Goal: Task Accomplishment & Management: Complete application form

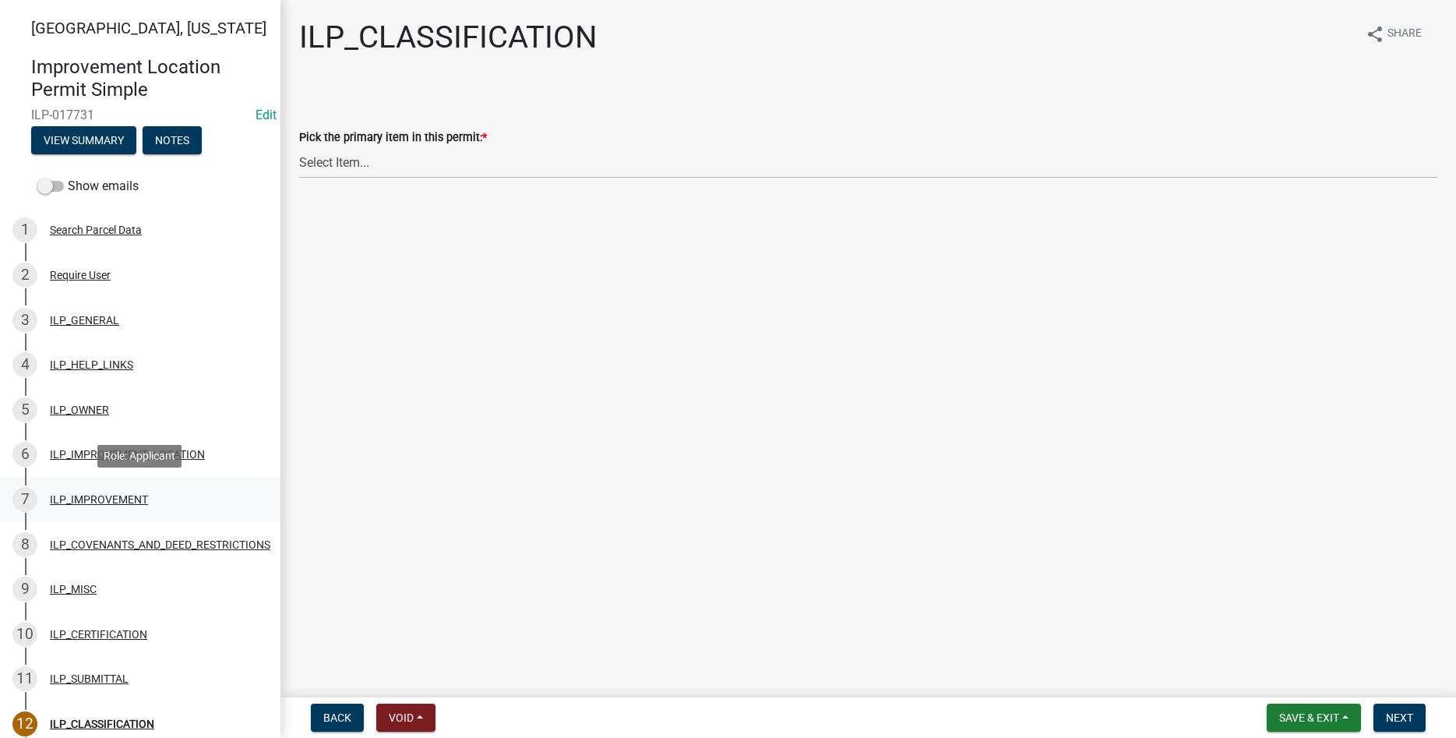
click at [125, 501] on div "ILP_IMPROVEMENT" at bounding box center [99, 499] width 98 height 11
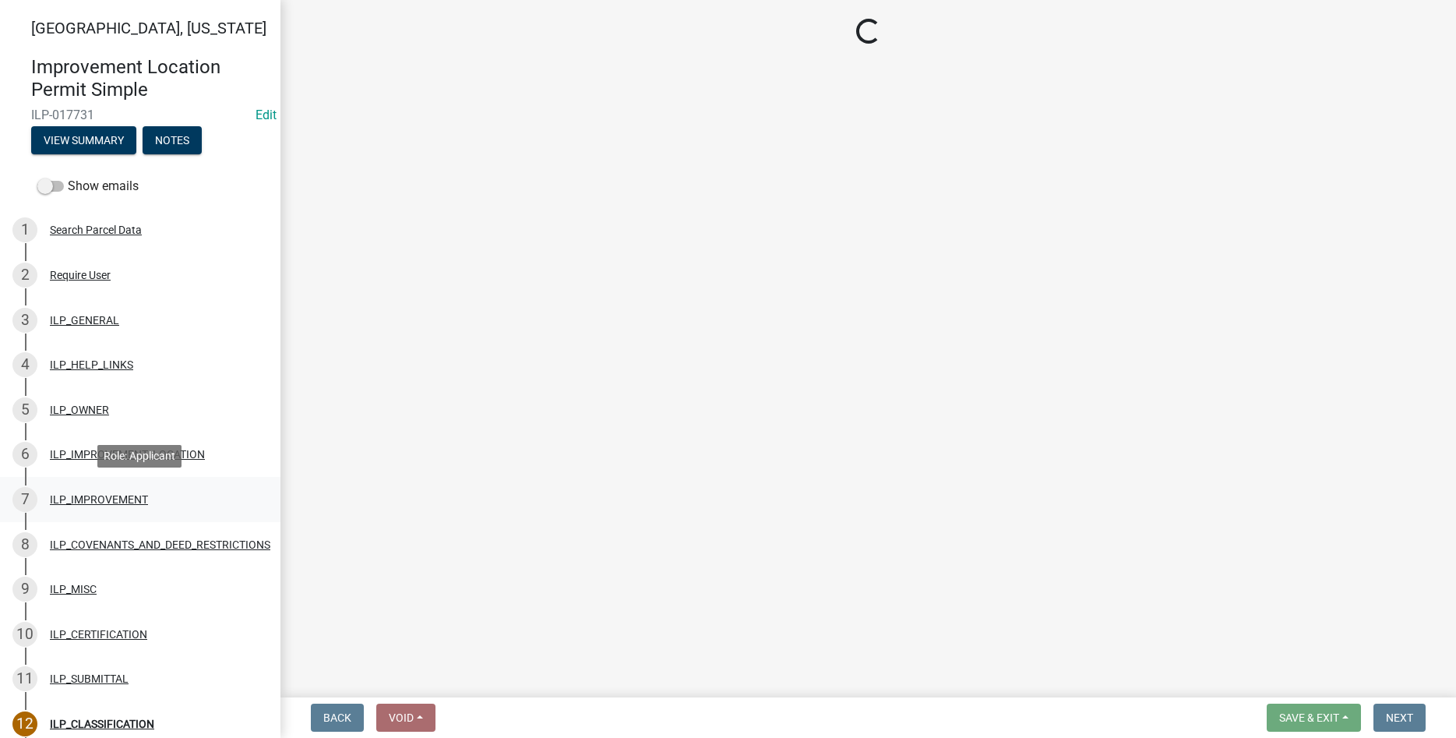
select select "d0c397cf-92c1-4d75-b08b-a5d0ada822ad"
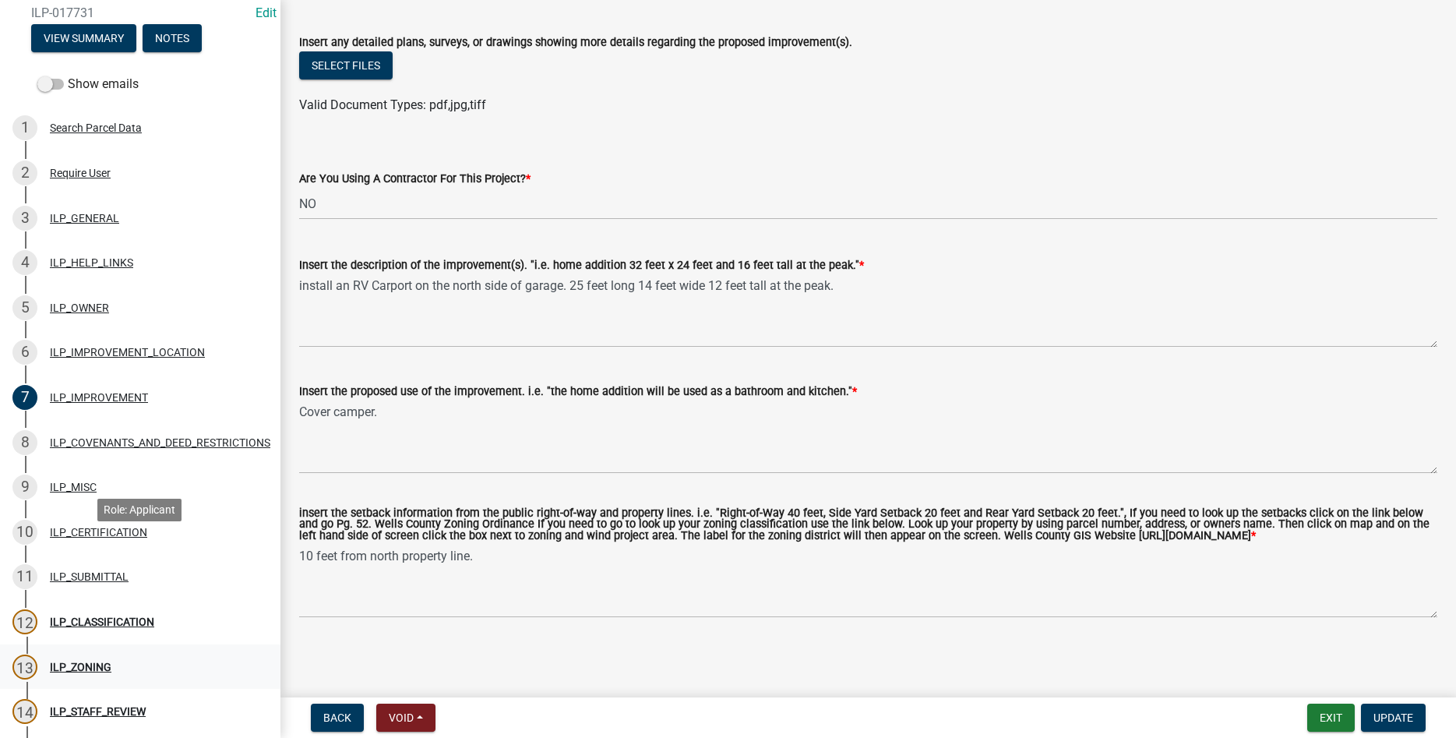
scroll to position [238, 0]
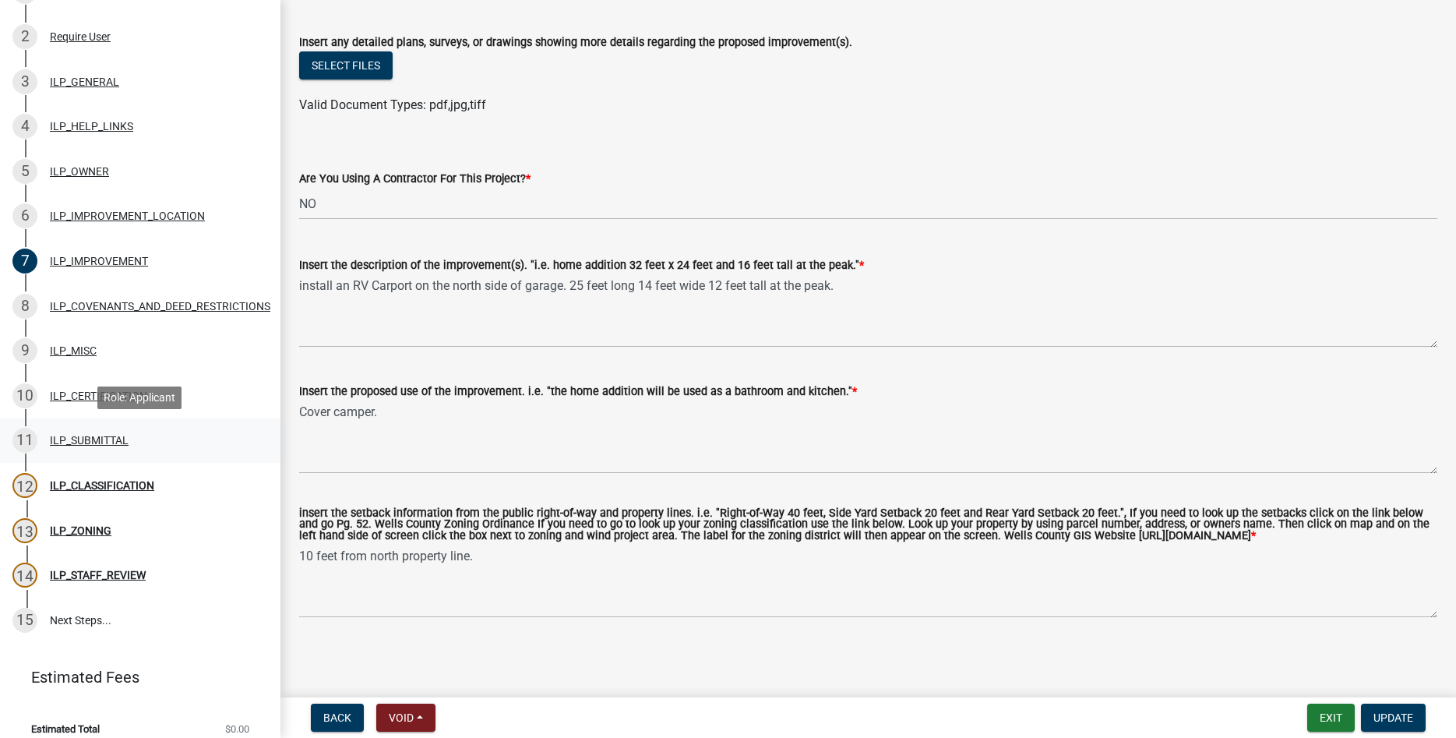
click at [82, 443] on div "ILP_SUBMITTAL" at bounding box center [89, 440] width 79 height 11
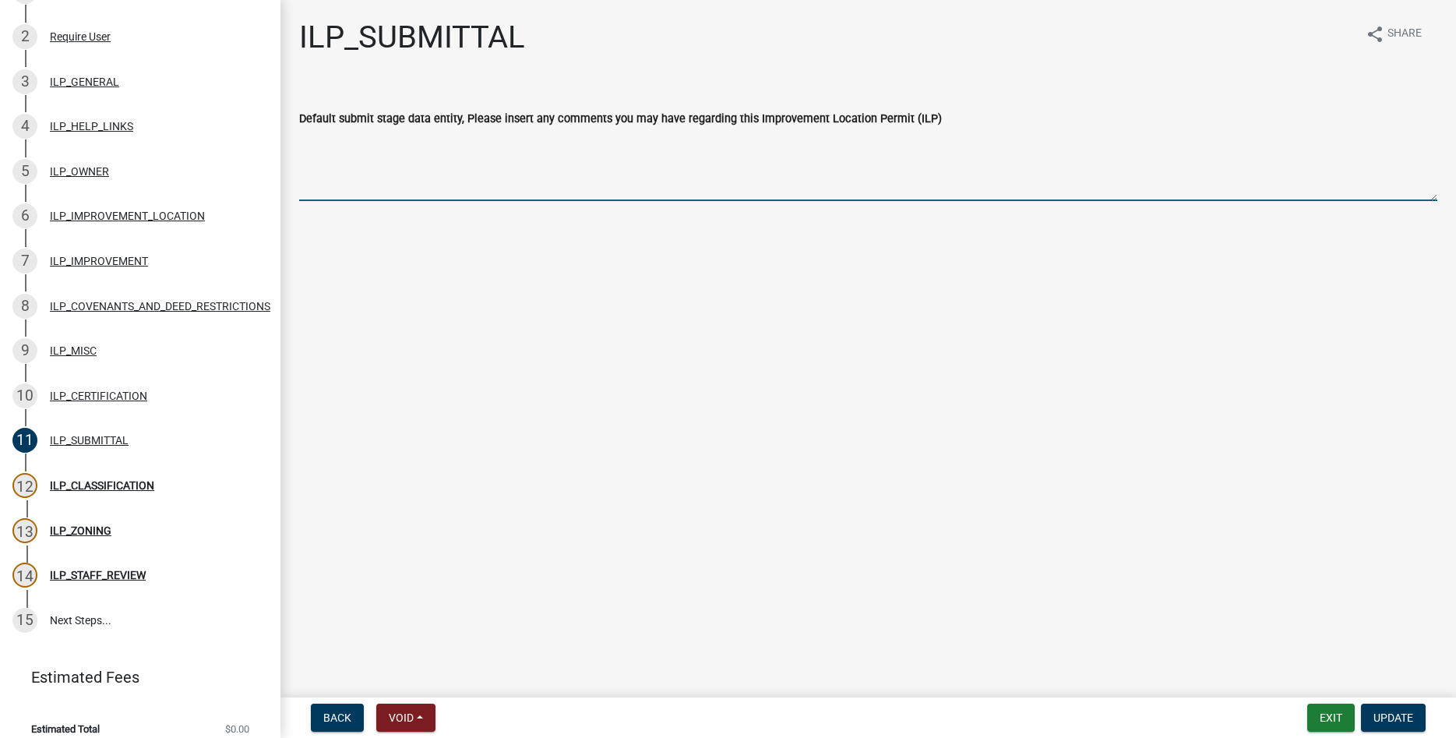
click at [363, 160] on textarea "Default submit stage data entity, Please insert any comments you may have regar…" at bounding box center [868, 164] width 1138 height 73
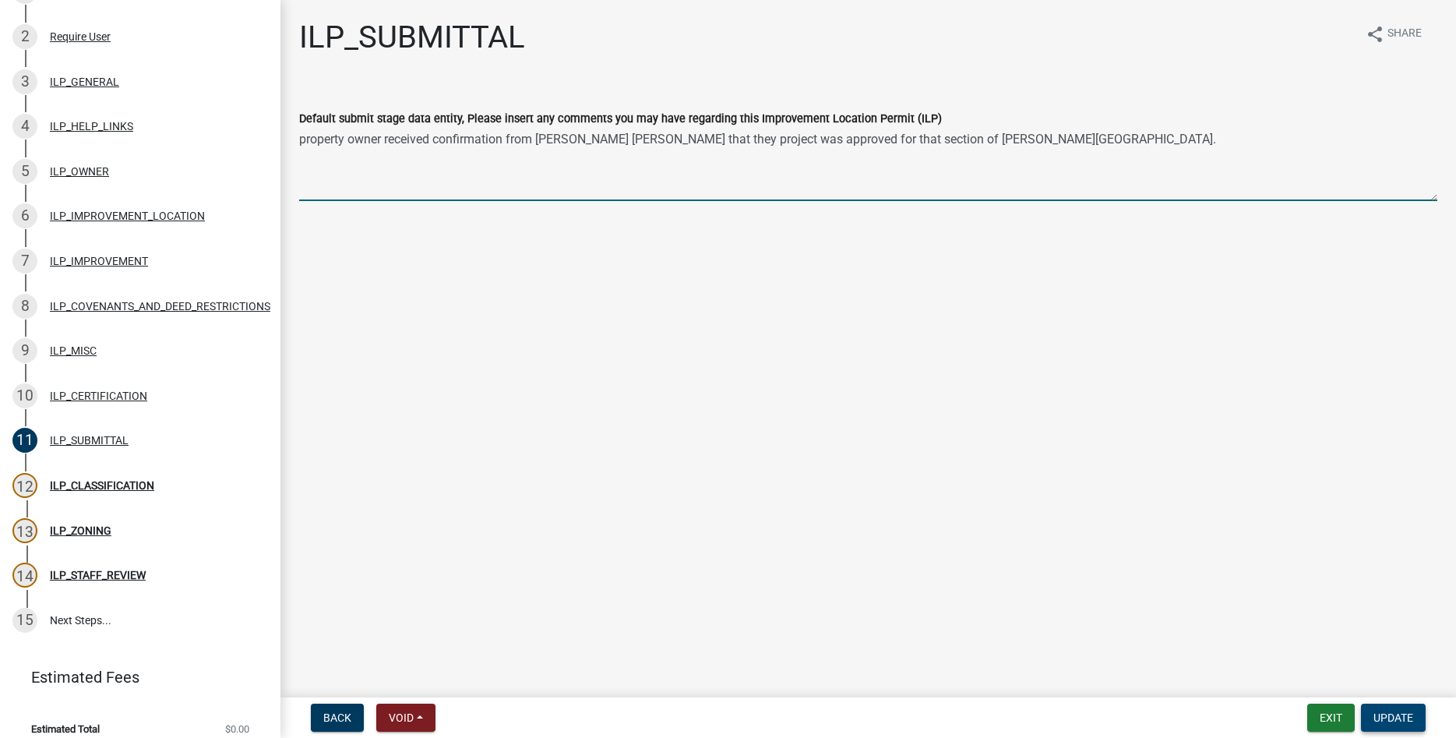
type textarea "property owner received confirmation from [PERSON_NAME] [PERSON_NAME] that they…"
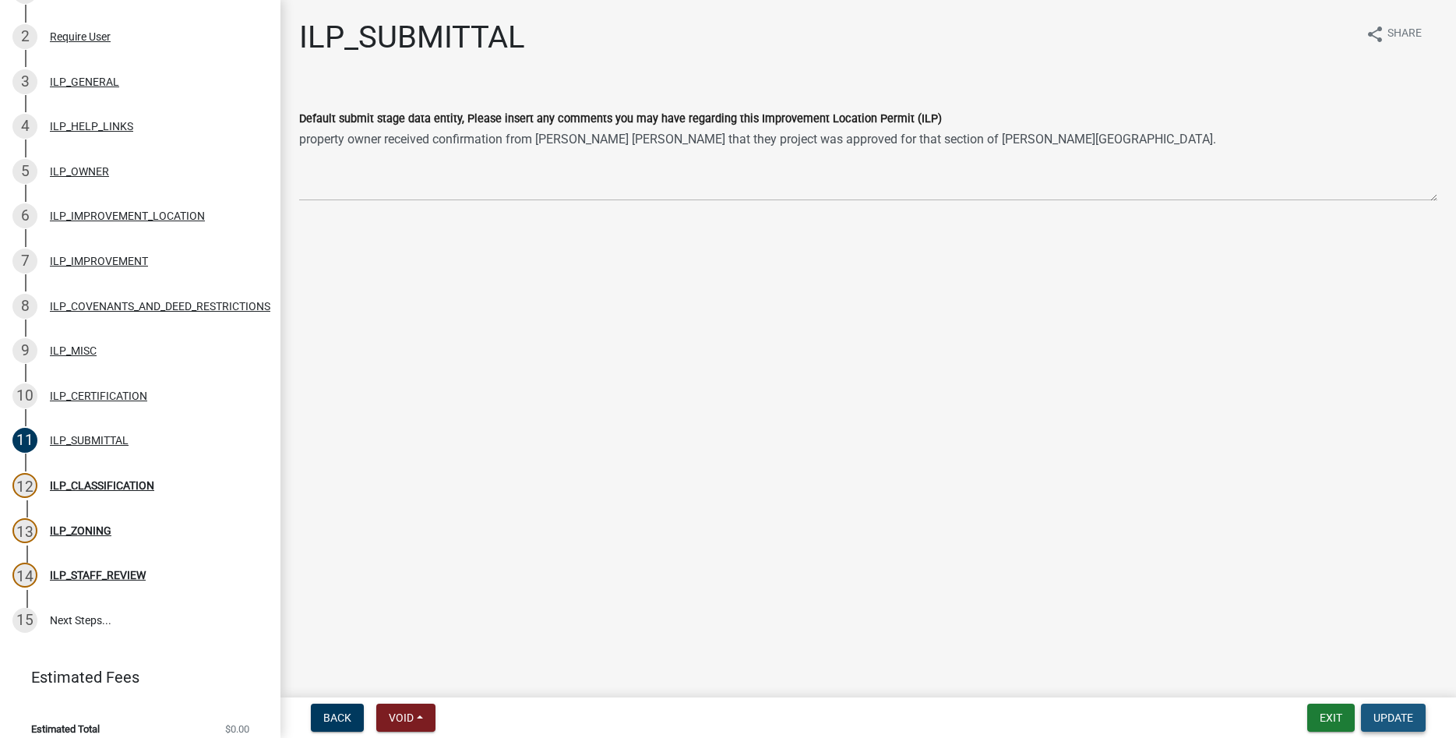
click at [1417, 725] on button "Update" at bounding box center [1393, 718] width 65 height 28
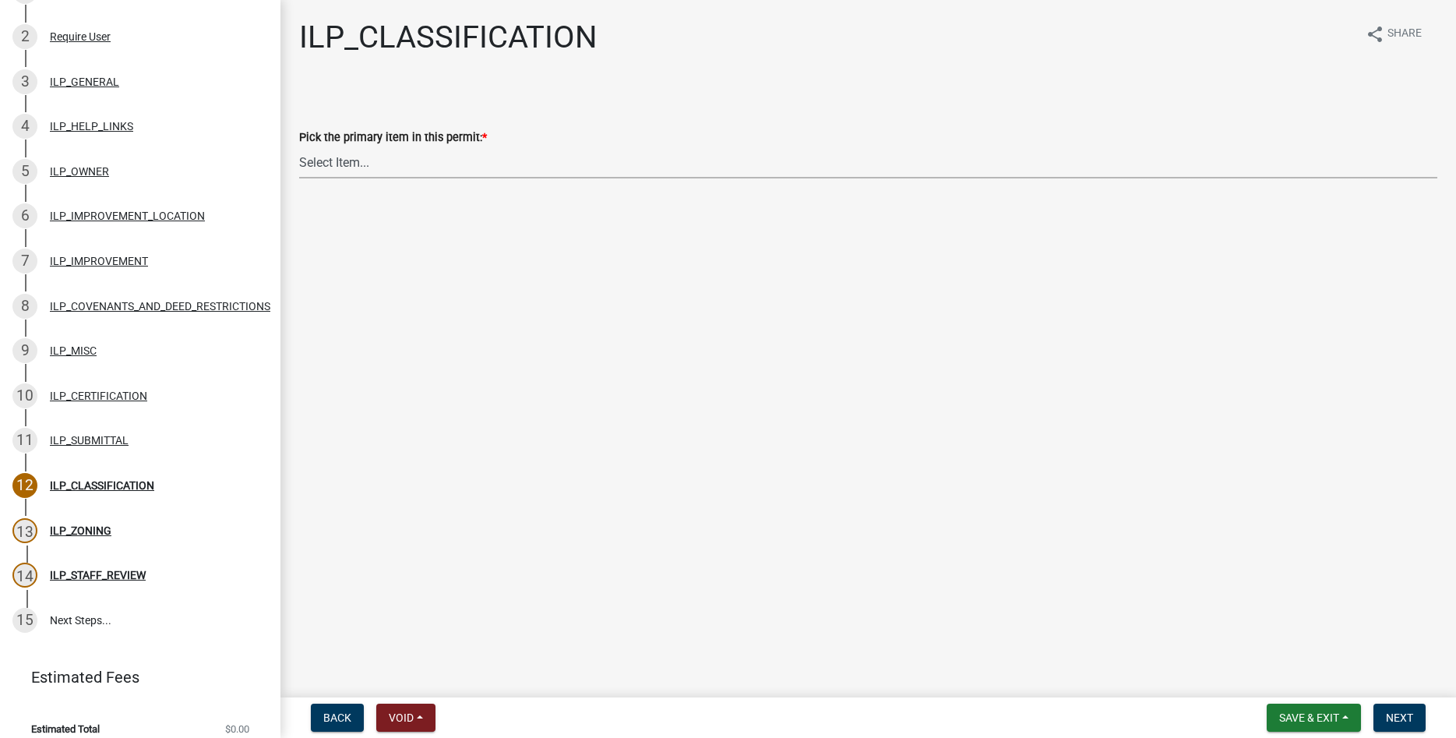
click at [299, 146] on select "Select Item... Accessory Structure (Addition) Accessory Structure (NEW) Busines…" at bounding box center [868, 162] width 1138 height 32
click option "Accessory Structure (NEW)" at bounding box center [0, 0] width 0 height 0
select select "119b830e-a7a9-4285-be0b-a69d75da8c1b"
click at [1404, 721] on span "Next" at bounding box center [1399, 717] width 27 height 12
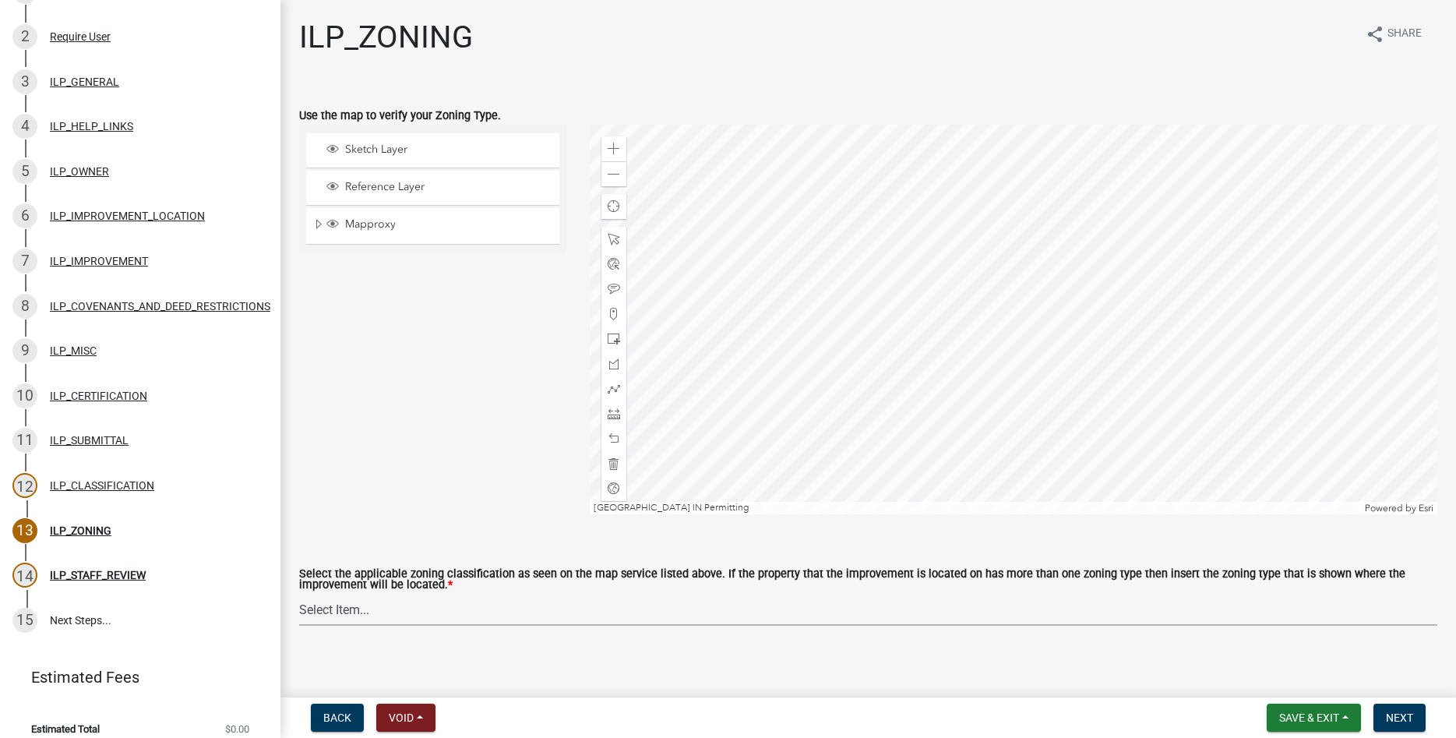
click at [299, 594] on select "Select Item... A-1 "Agricultural Intensive" A-R "Agricultural Residential" S-1 …" at bounding box center [868, 610] width 1138 height 32
click option "R-1 "Single Family Residential"" at bounding box center [0, 0] width 0 height 0
select select "d694ffb5-15d0-4049-a719-dd374d5d5d55"
click at [1399, 709] on button "Next" at bounding box center [1400, 718] width 52 height 28
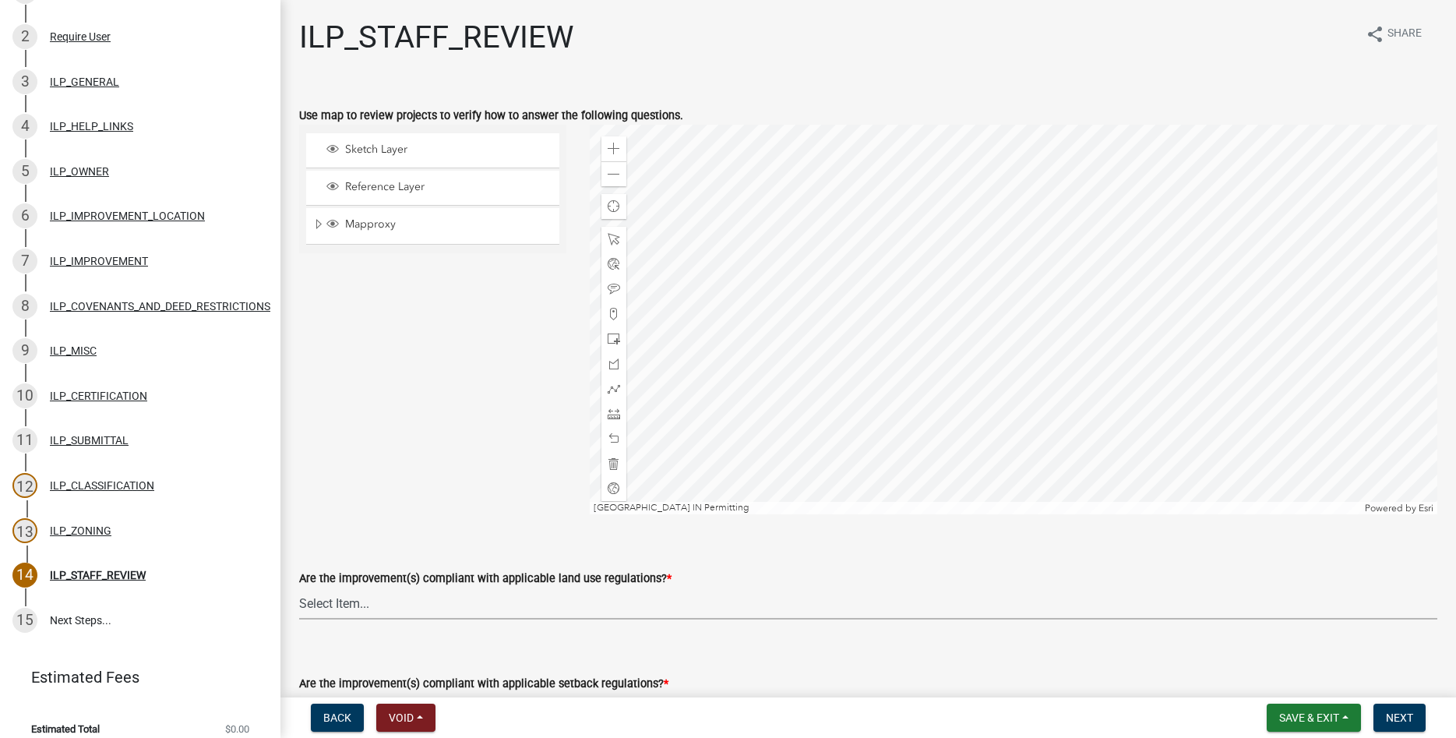
click at [299, 588] on select "Select Item... YES NO" at bounding box center [868, 604] width 1138 height 32
click option "YES" at bounding box center [0, 0] width 0 height 0
select select "83ffa5df-1258-41bd-a108-9f2370541ef9"
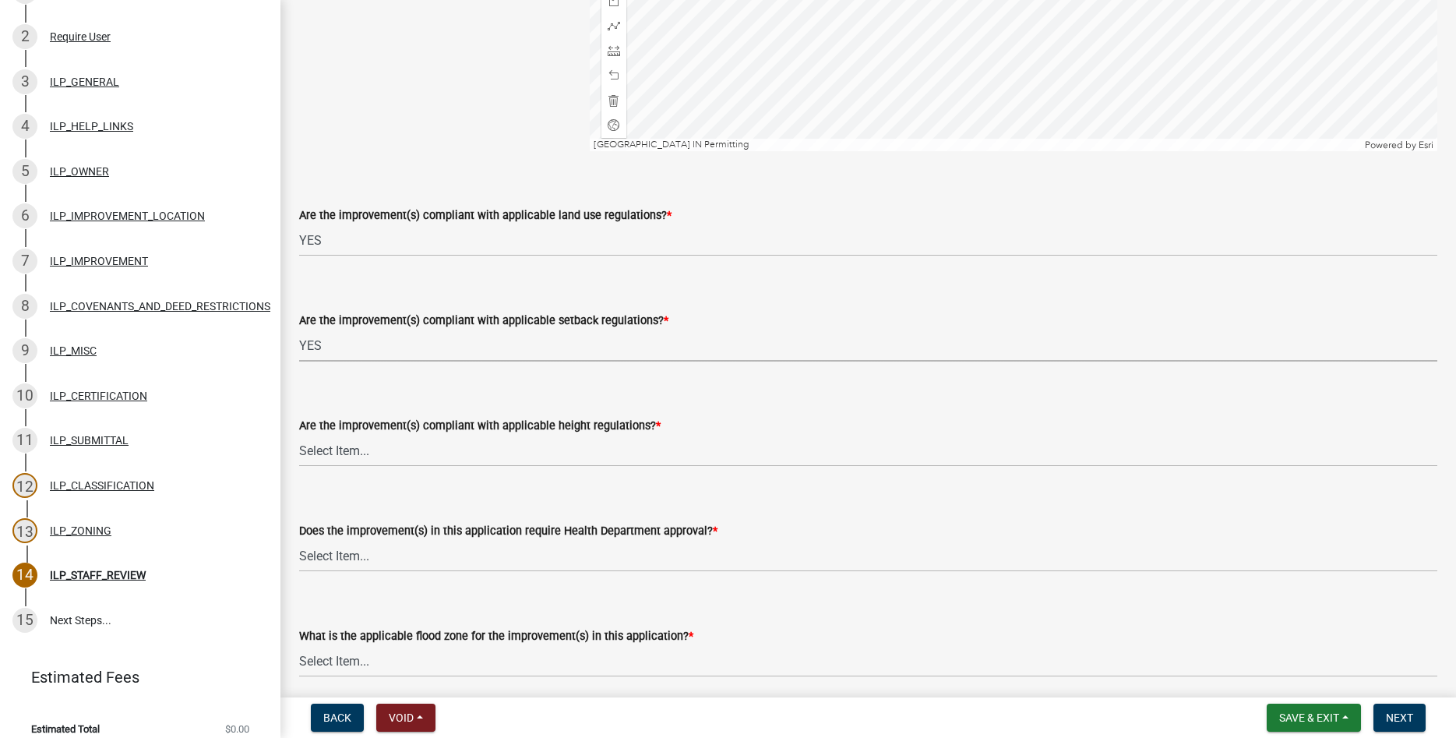
select select "e76e6c03-c199-4125-95d7-daca193c3739"
select select "b2795382-5a5c-496e-8f40-9eac2bba8e54"
select select "2cf99e9a-fd48-429a-ab01-6241dd9ef86f"
select select "546a9c8a-0bf2-4128-b2a0-21aece03a164"
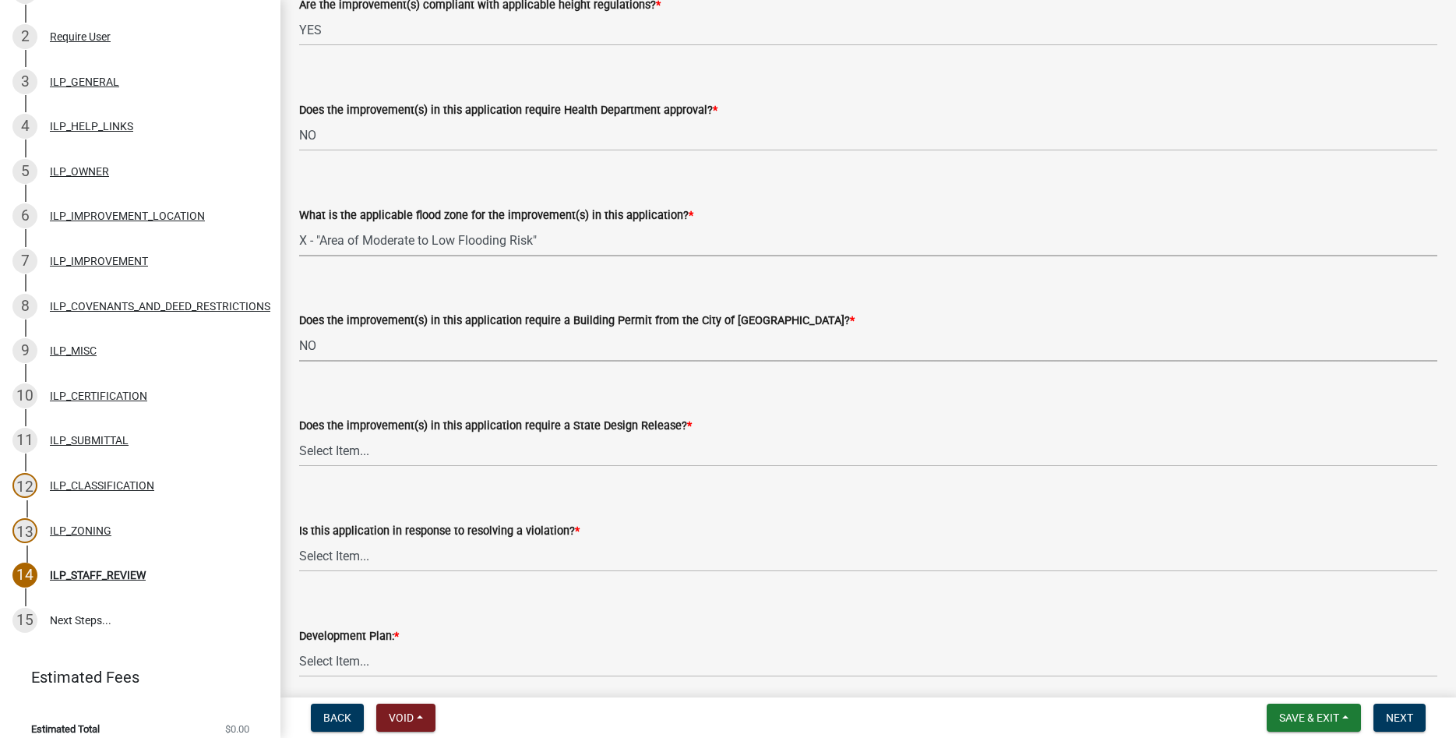
select select "3dde91a6-95a6-42fe-ae60-c75c292f8dd0"
select select "3e29b85e-0a39-40b5-813f-a0c180e4f93d"
select select "296d3b28-03f6-4b85-9592-a9e1e0e51d18"
select select "f492072b-a2fa-4f7c-8f99-9e809c6c526f"
select select "91f2ca91-6260-441c-87d8-e38016df5c96"
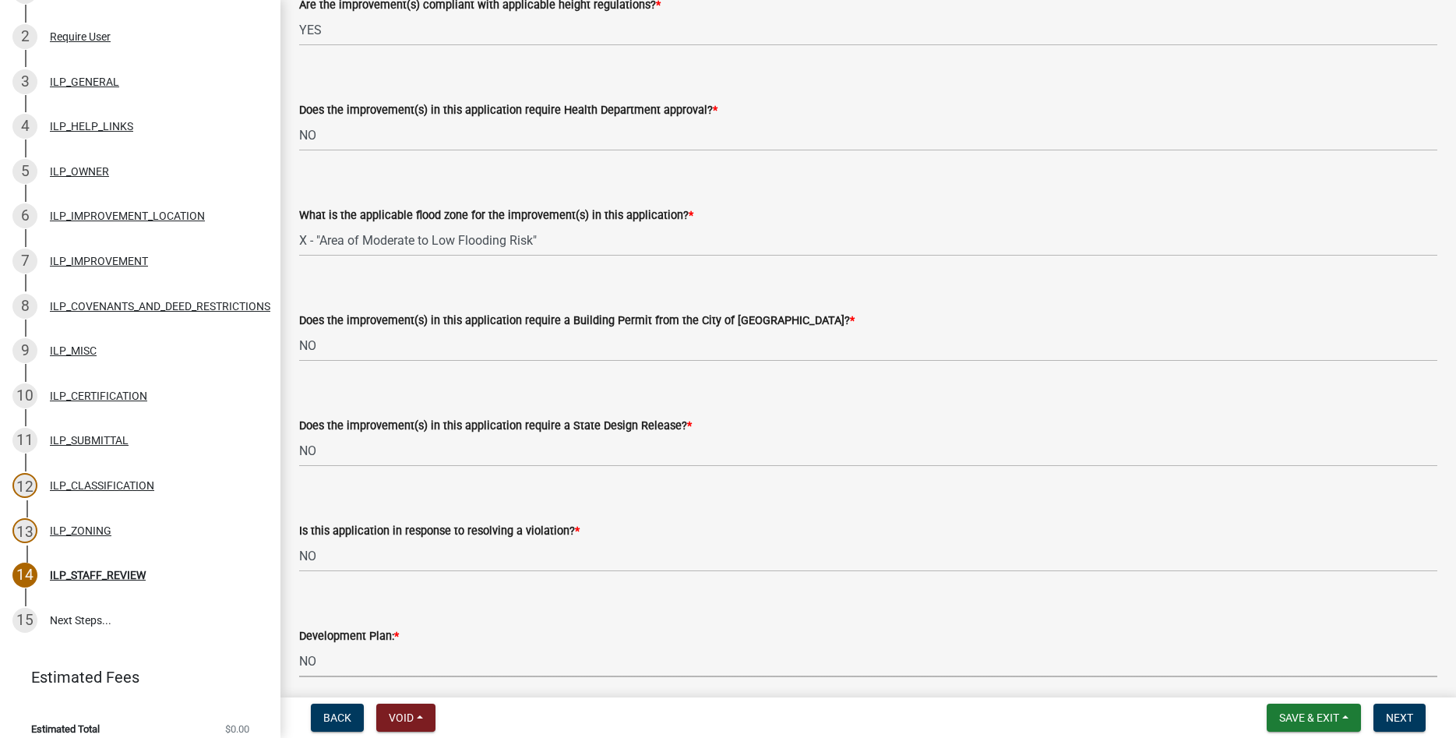
scroll to position [1205, 0]
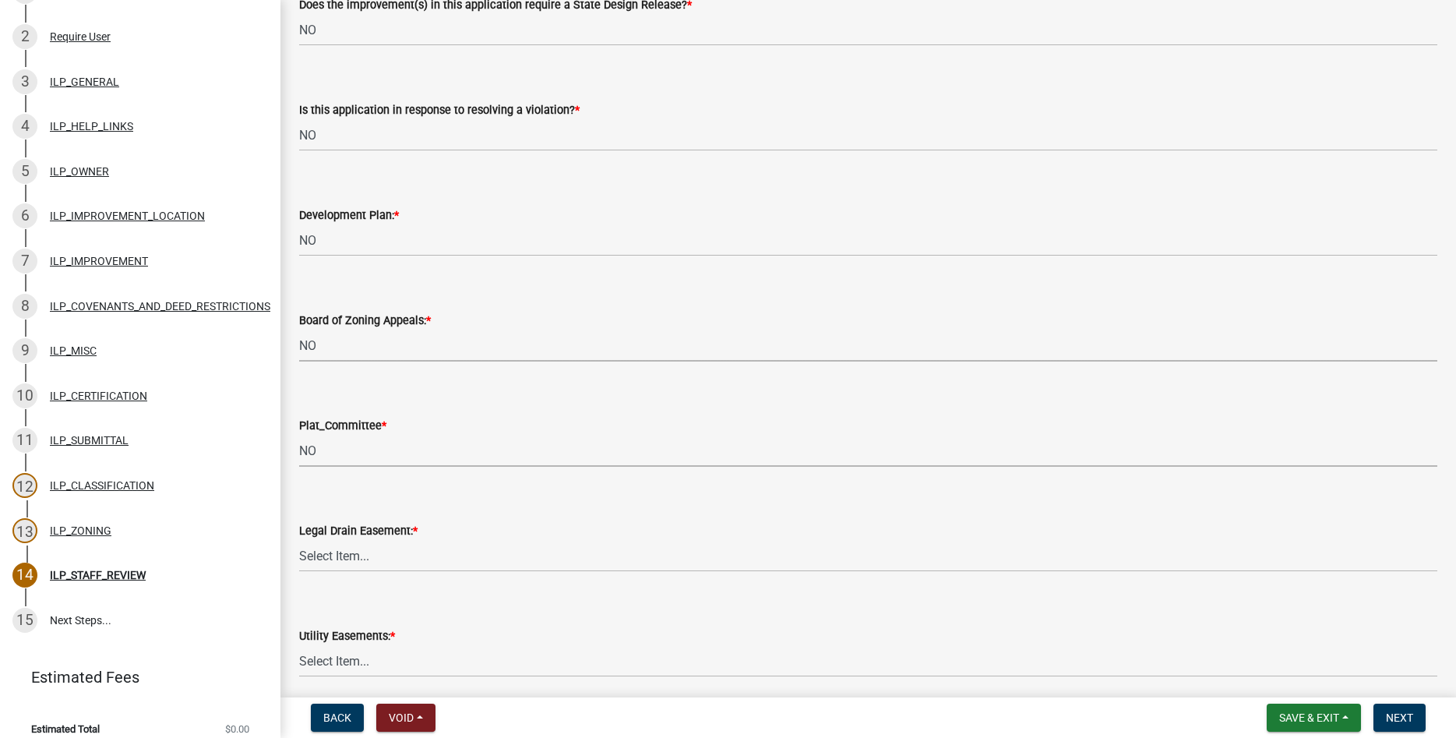
select select "63238f16-a362-487f-83af-24d0c8cf3edd"
select select "4de29e95-b13a-4926-a5fe-83364331169b"
select select "8e424161-7bf1-4e33-adf9-a347c03eff2b"
select select "bdd9c930-c7fe-4770-81ee-2c29cf953f8b"
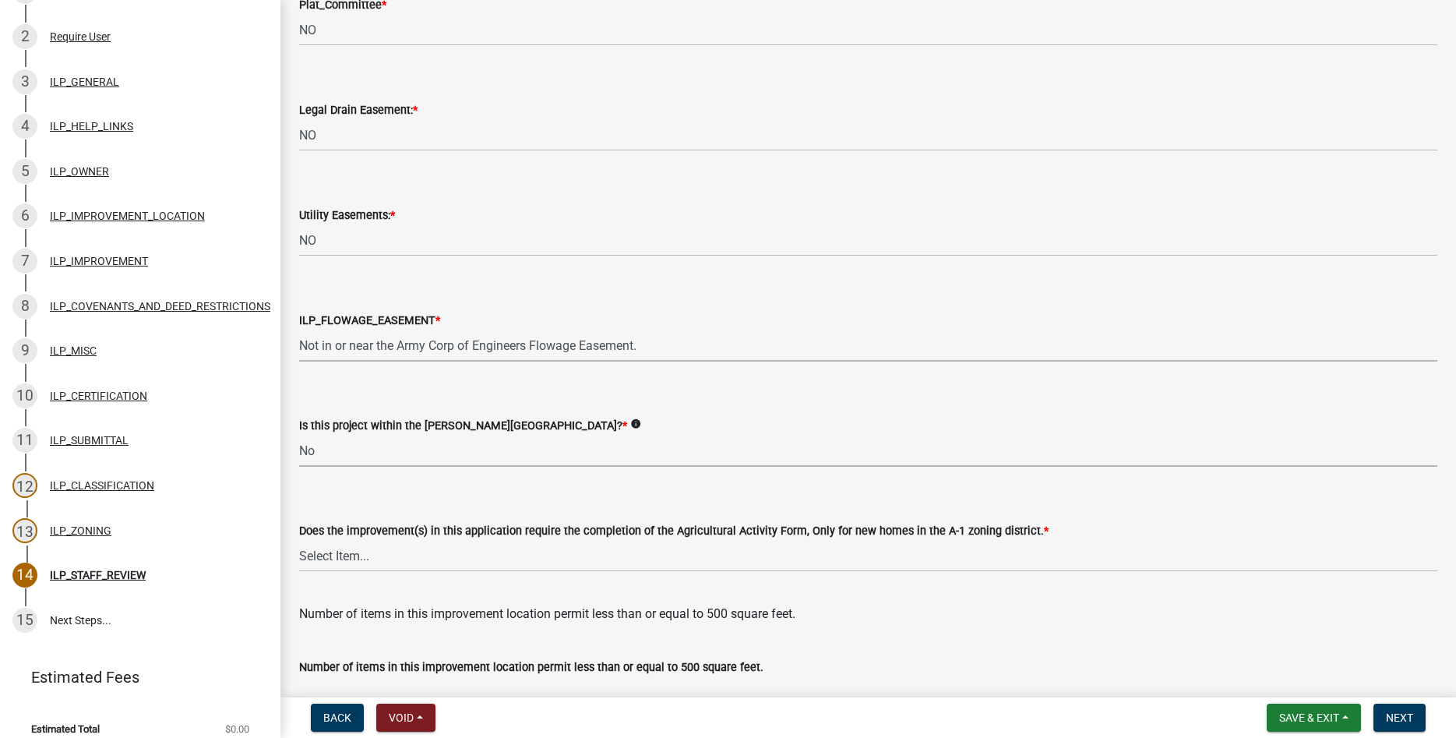
select select "c22a6da1-a4b9-4a20-9552-3c4da3c32bc7"
select select "b8432f74-40d2-4ff6-ba31-770d91760c6e"
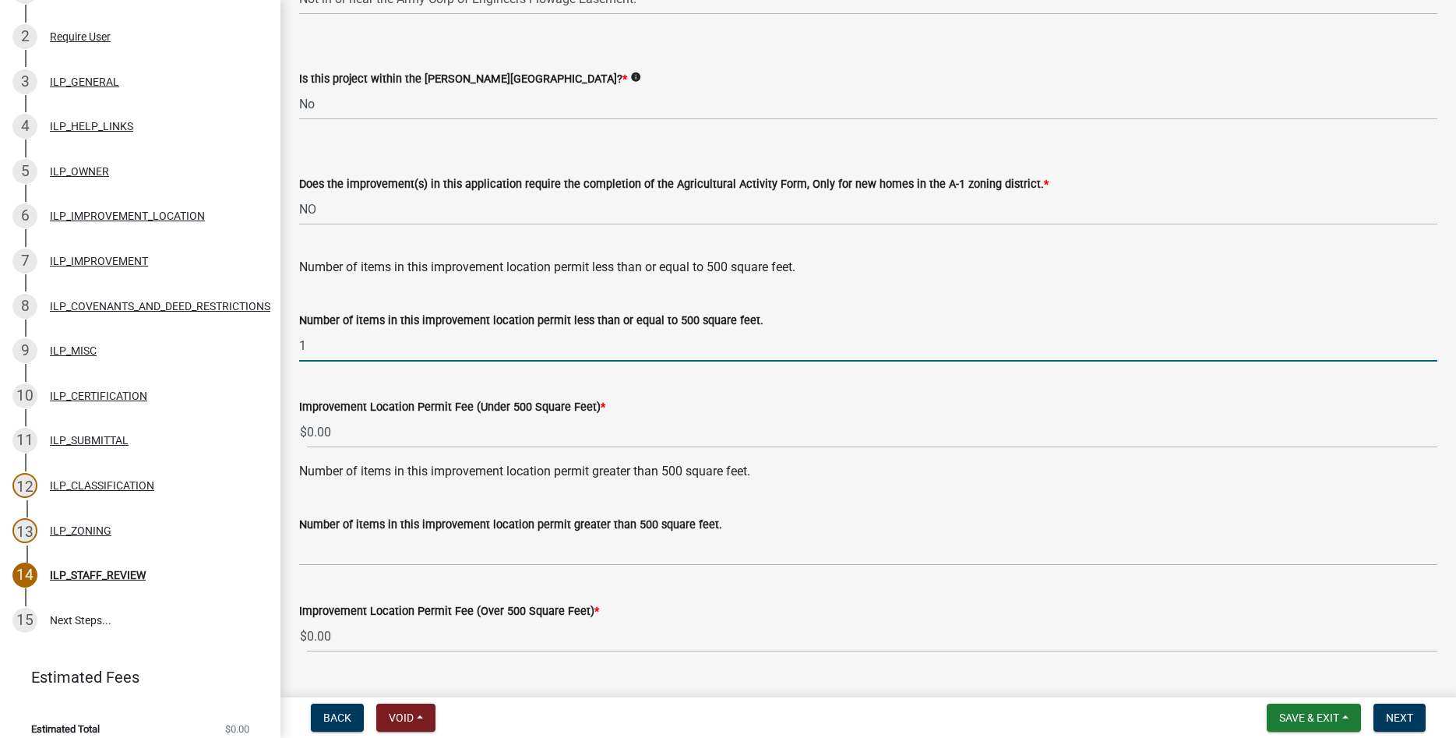
type input "1"
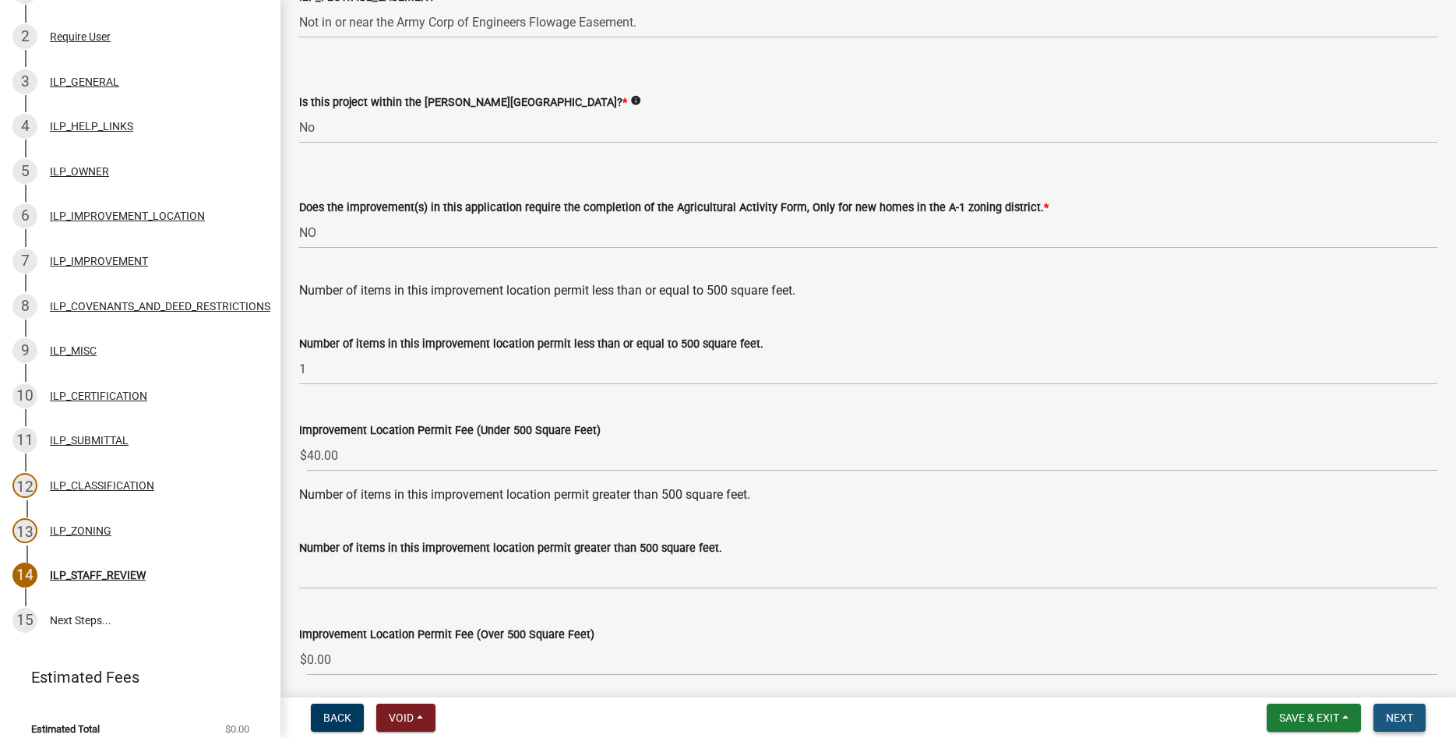
click at [1396, 708] on button "Next" at bounding box center [1400, 718] width 52 height 28
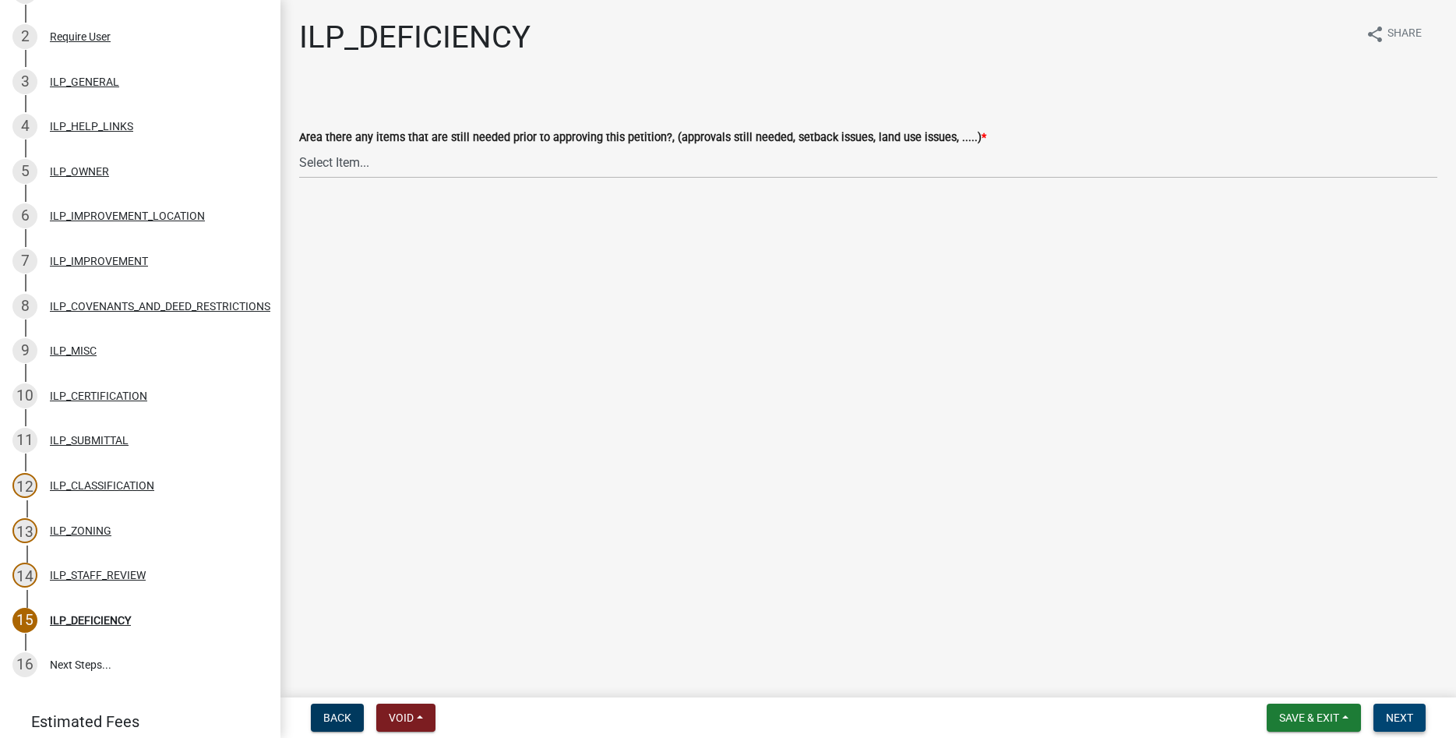
scroll to position [283, 0]
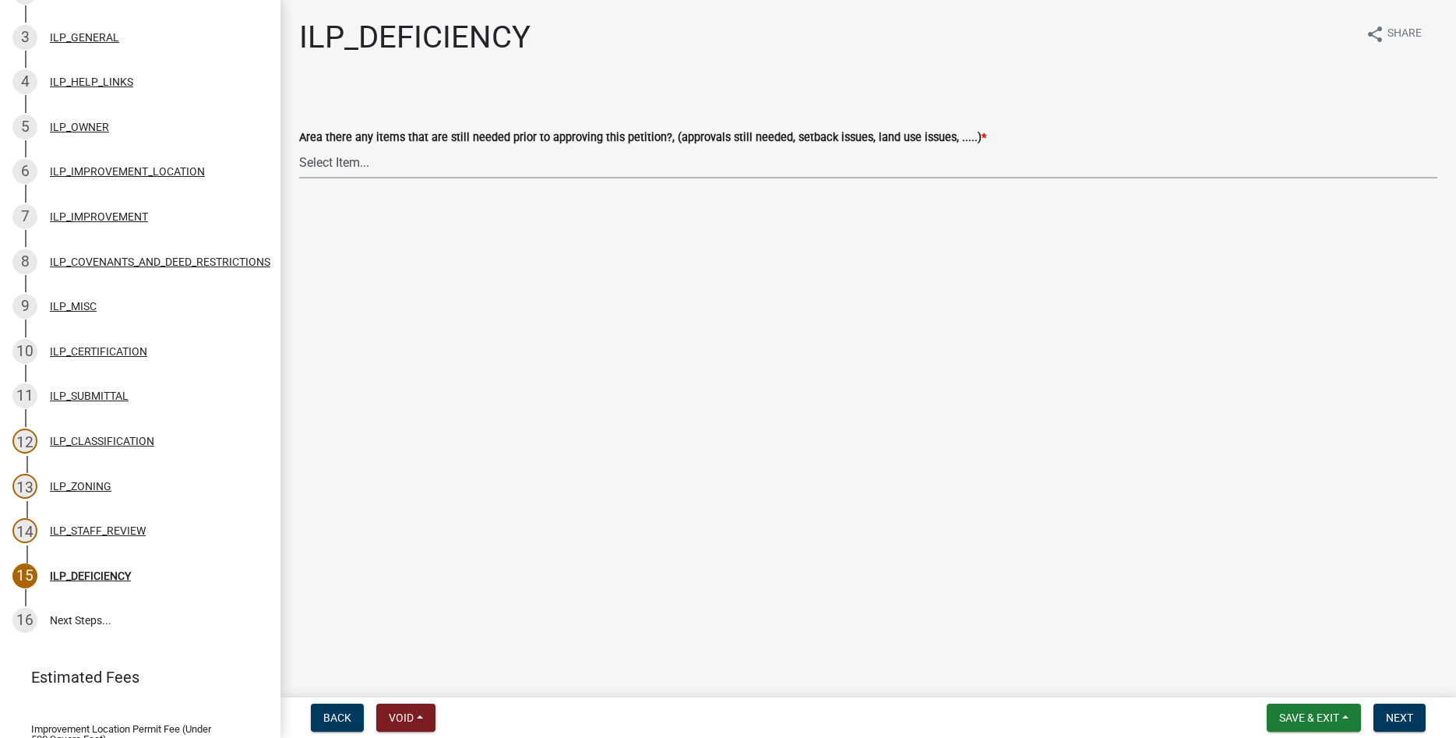
click at [299, 146] on select "Select Item... YES NO" at bounding box center [868, 162] width 1138 height 32
click option "NO" at bounding box center [0, 0] width 0 height 0
select select "88f51f67-ad00-412f-ad25-d9a24cd42bdb"
click at [1408, 718] on span "Next" at bounding box center [1399, 717] width 27 height 12
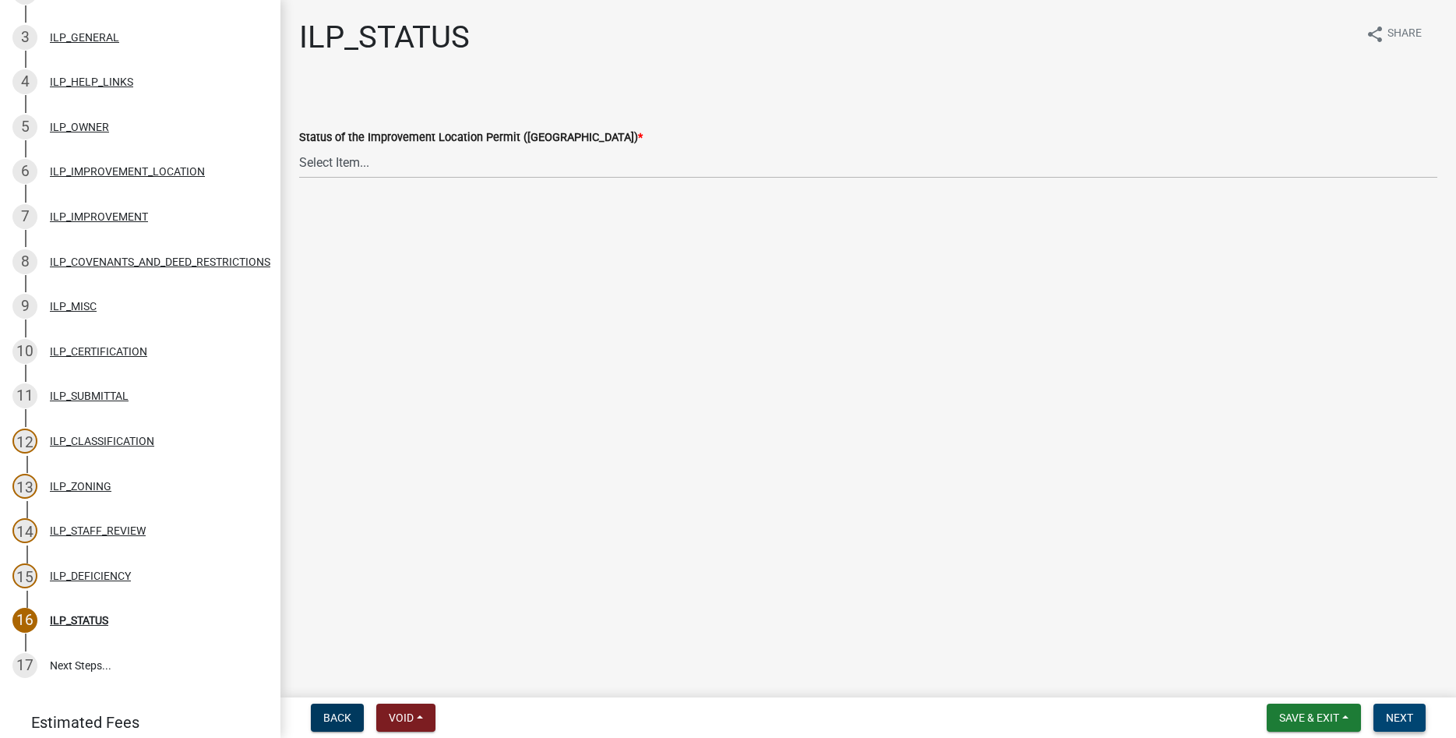
scroll to position [328, 0]
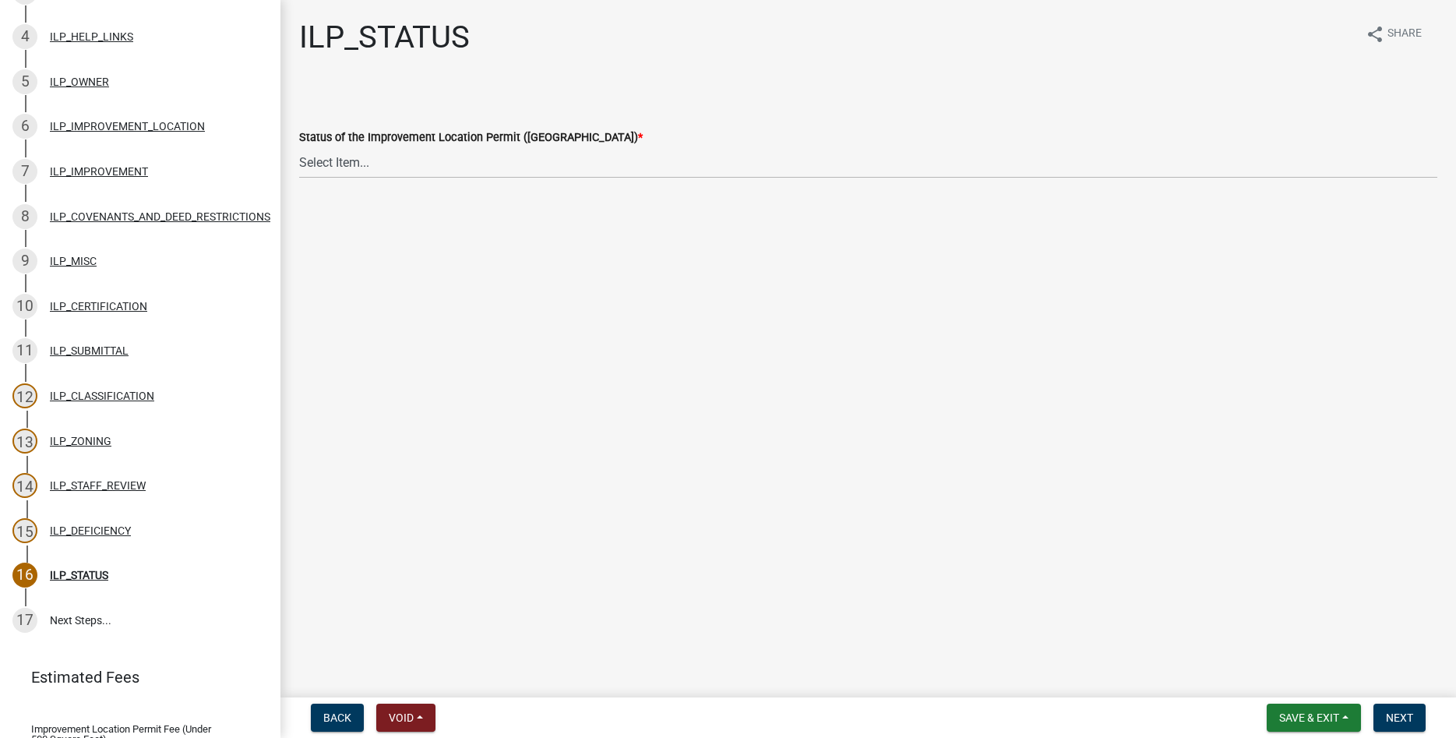
click at [372, 179] on wm-data-entity-input "Status of the Improvement Location Permit (ILP) * Select Item... Denied Approved" at bounding box center [868, 139] width 1138 height 105
click at [299, 146] on select "Select Item... Denied Approved" at bounding box center [868, 162] width 1138 height 32
click option "Approved" at bounding box center [0, 0] width 0 height 0
select select "676ca0ef-d742-4b5a-a79e-763cf2a28fc9"
click at [1403, 714] on span "Next" at bounding box center [1399, 717] width 27 height 12
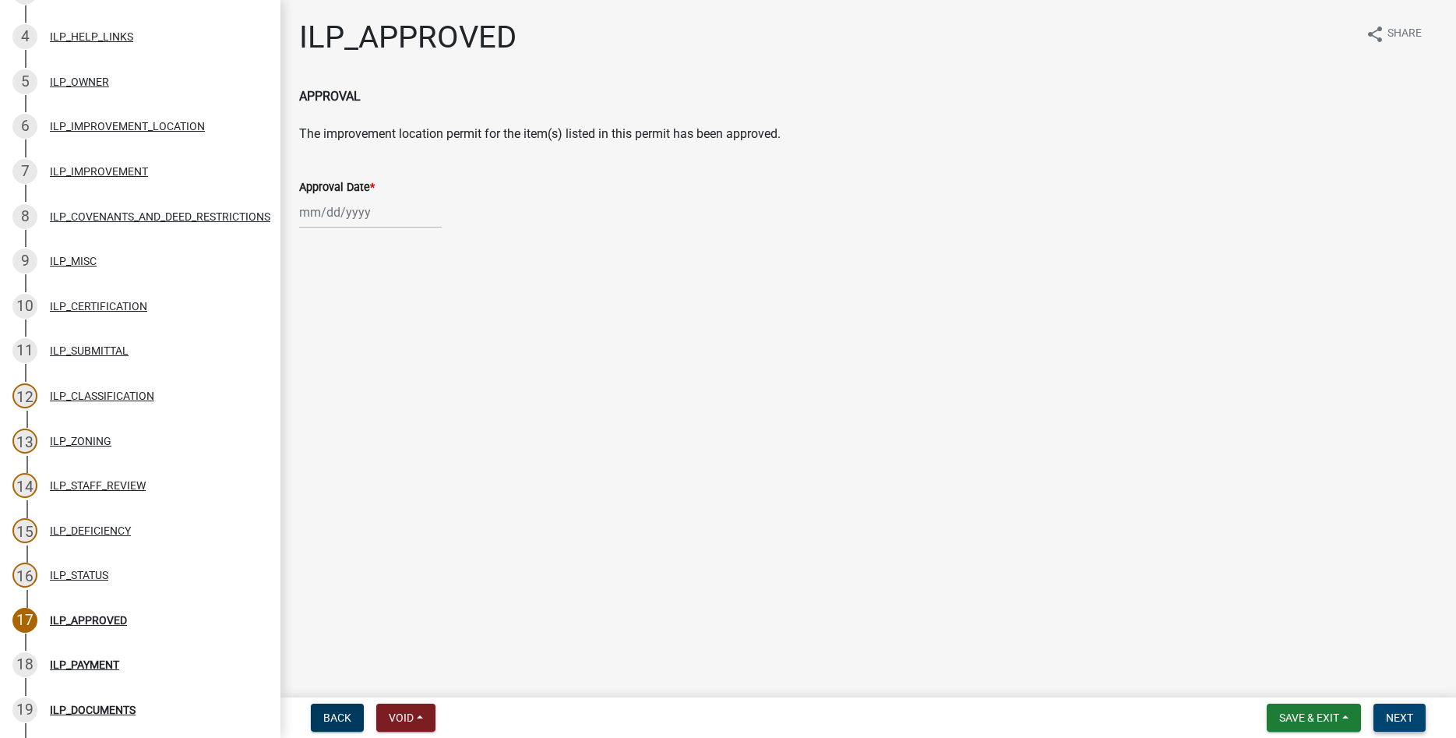
scroll to position [597, 0]
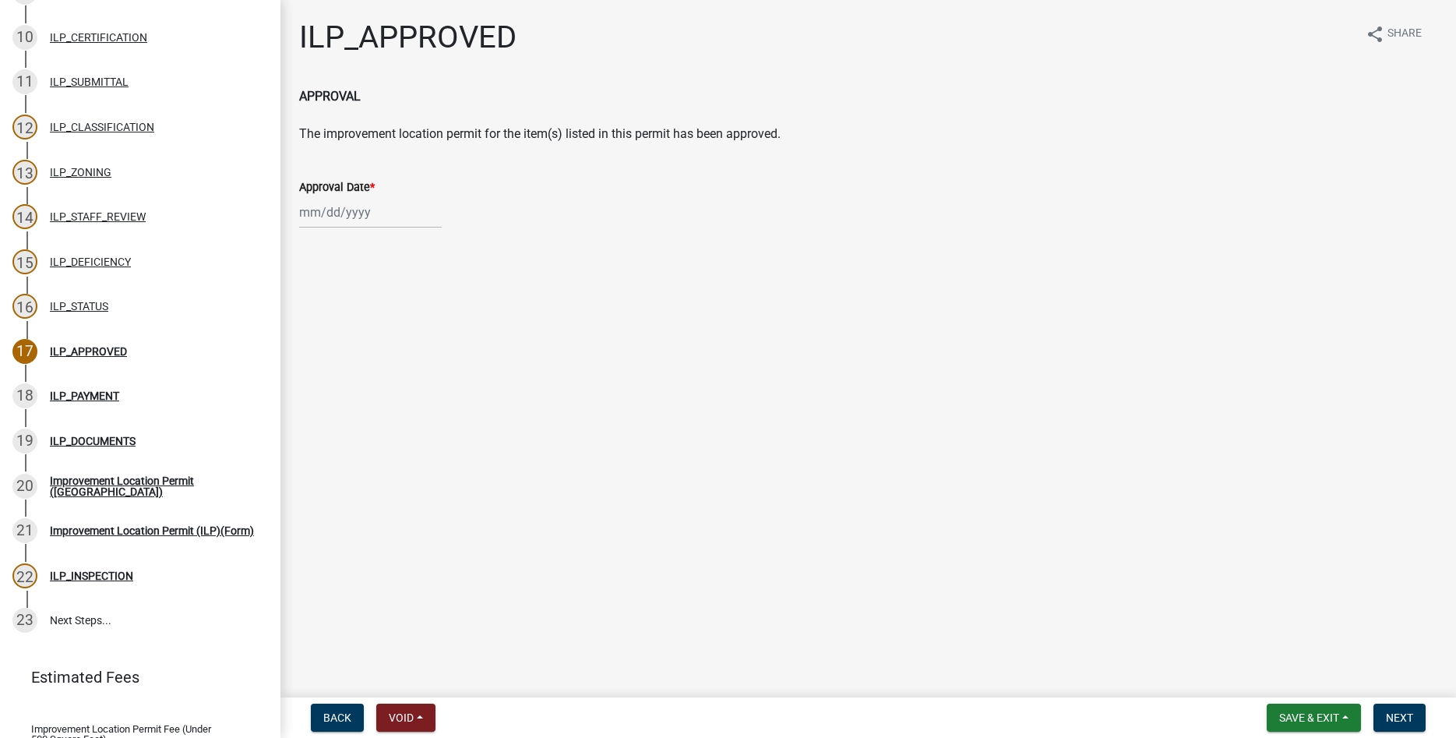
click at [300, 217] on input "Approval Date *" at bounding box center [370, 212] width 143 height 32
select select "10"
select select "2025"
click at [421, 326] on div "10" at bounding box center [414, 320] width 25 height 25
type input "[DATE]"
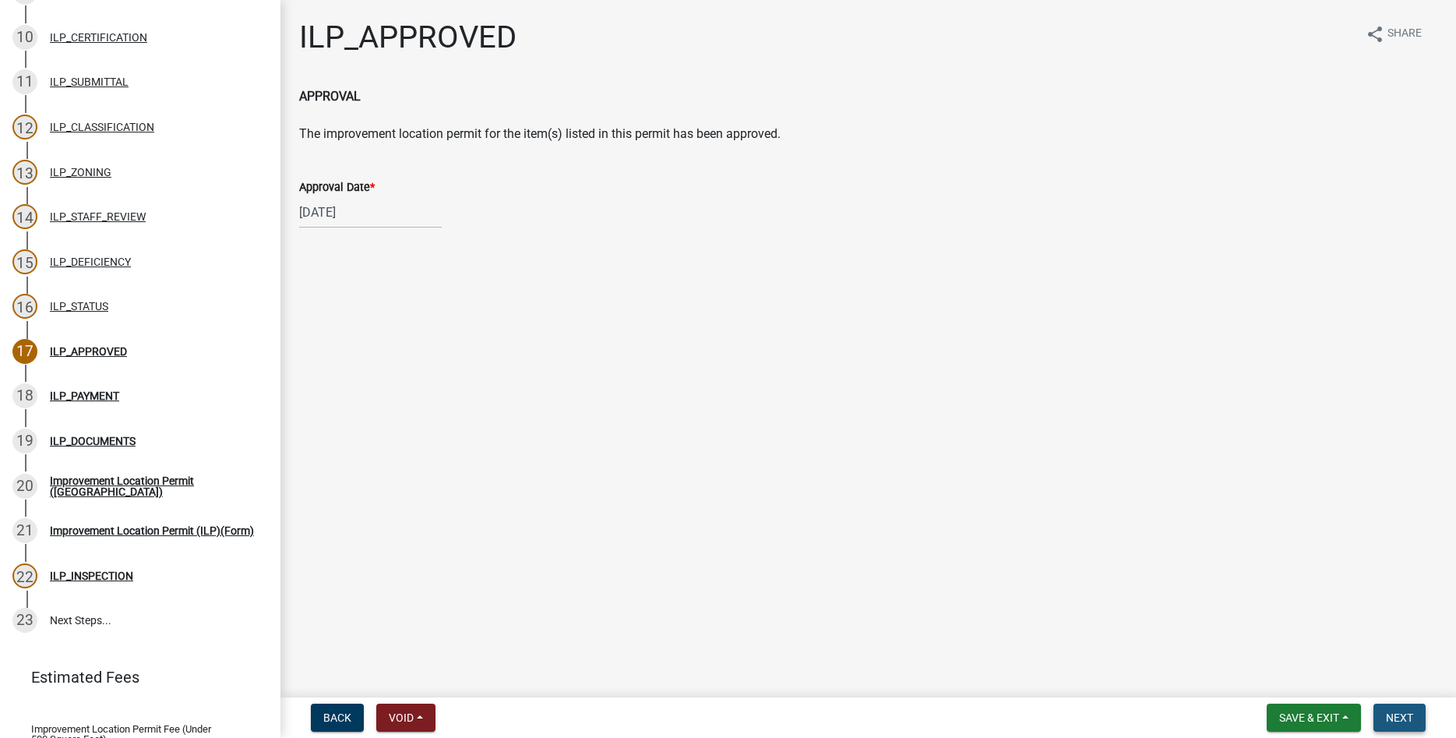
click at [1420, 714] on button "Next" at bounding box center [1400, 718] width 52 height 28
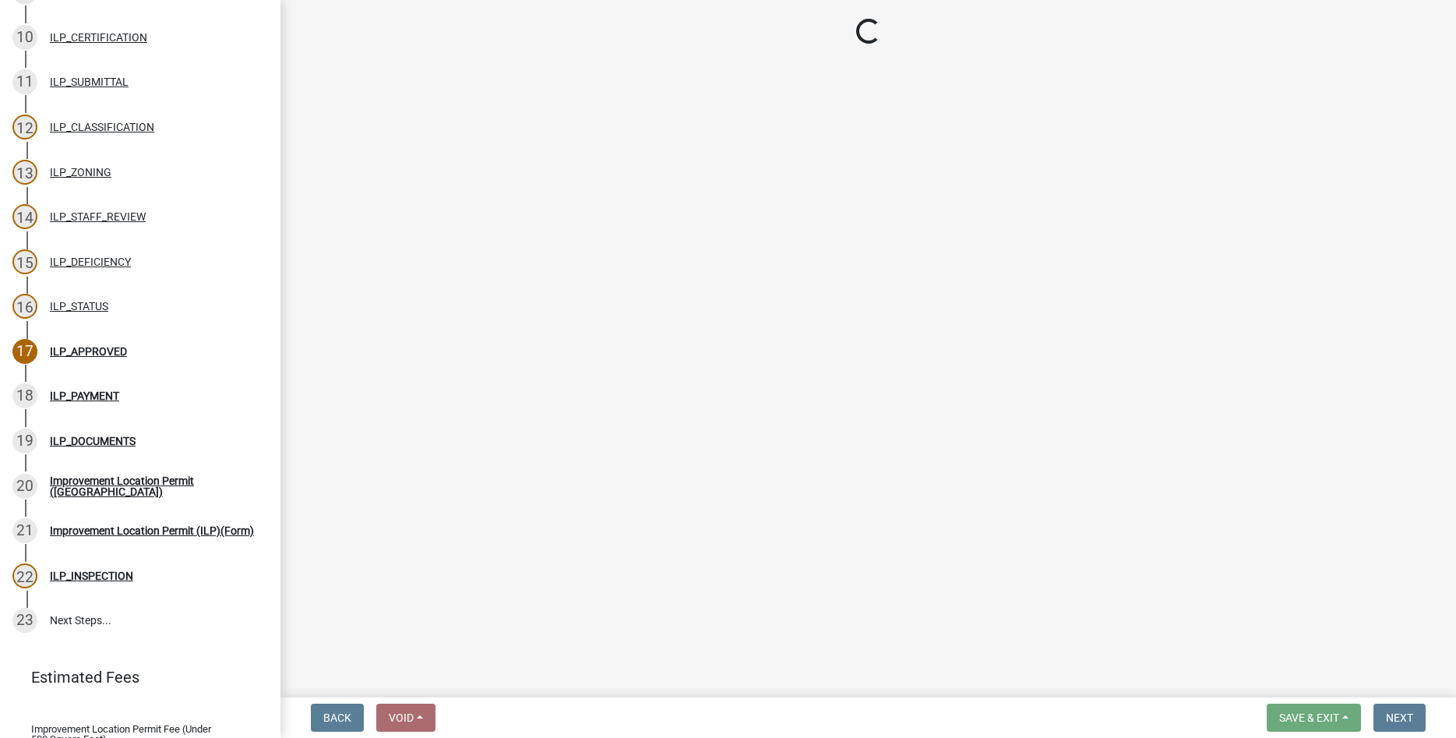
select select "3: 3"
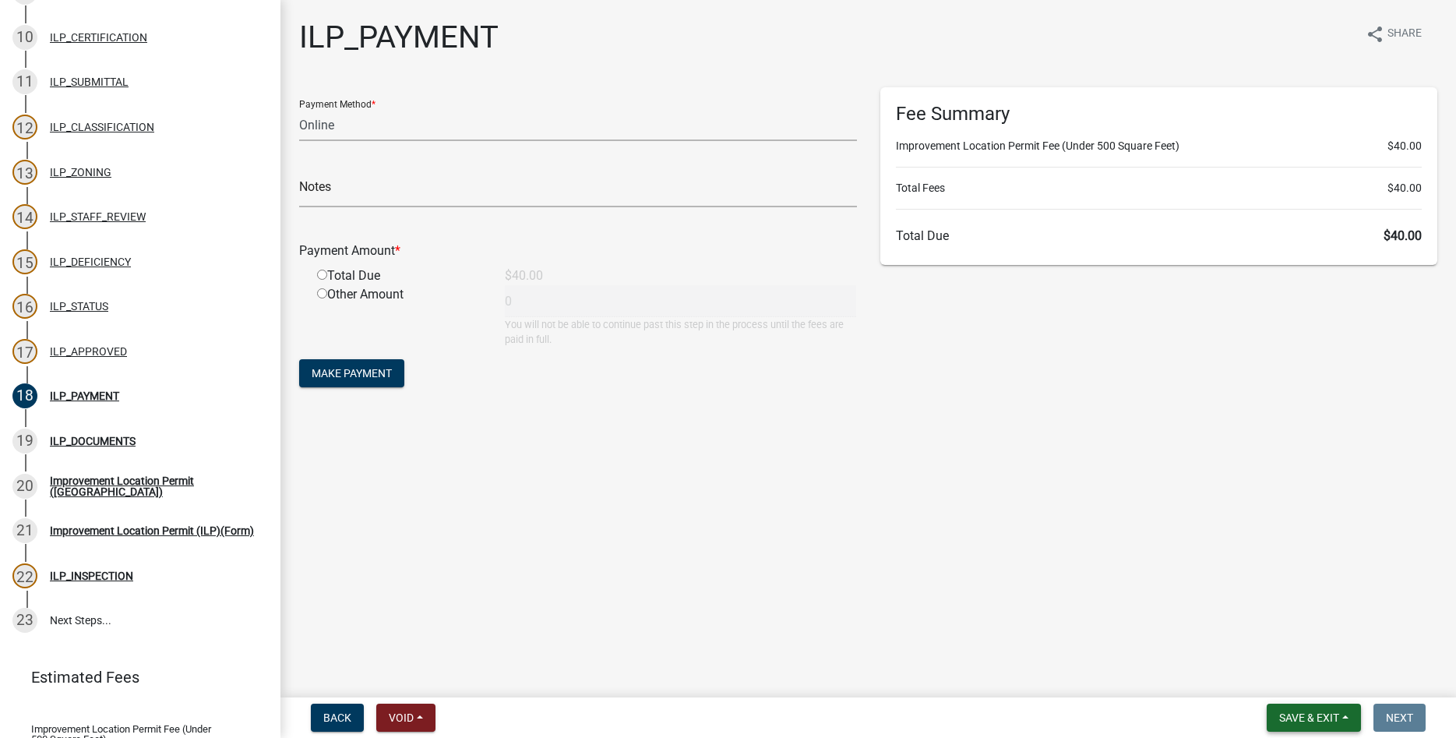
click at [1330, 717] on span "Save & Exit" at bounding box center [1309, 717] width 60 height 12
click at [1308, 682] on button "Save & Exit" at bounding box center [1299, 676] width 125 height 37
